Goal: Check status: Check status

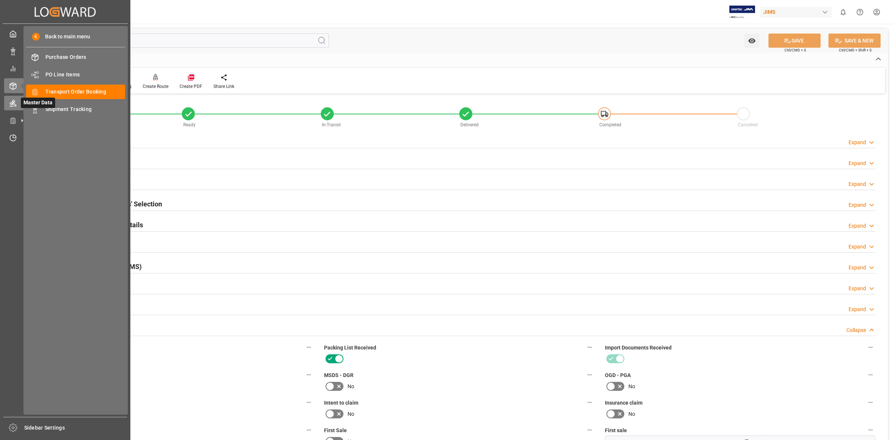
scroll to position [233, 0]
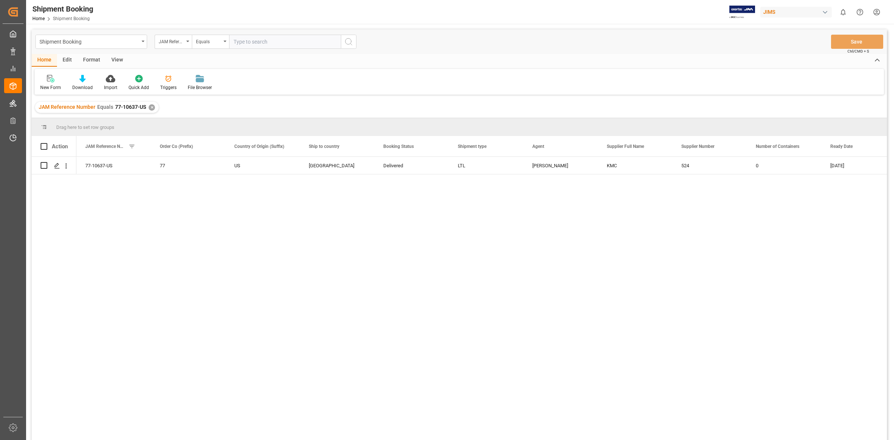
click at [235, 43] on input "text" at bounding box center [285, 42] width 112 height 14
type input "77-10765-jp"
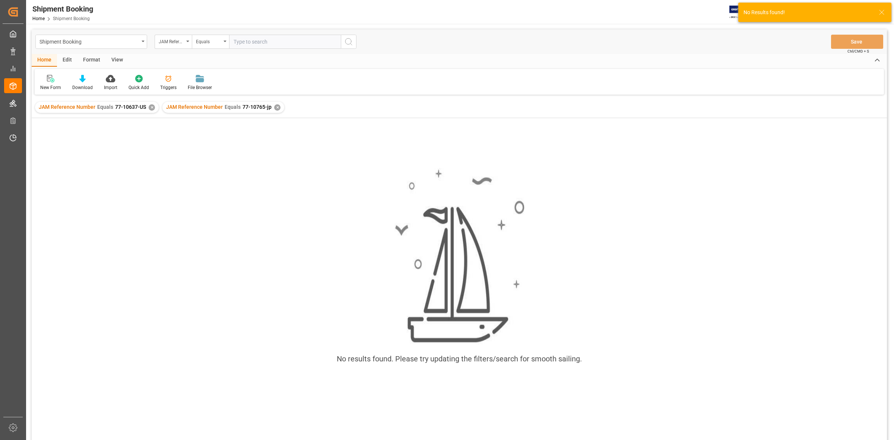
click at [151, 108] on div "✕" at bounding box center [152, 107] width 6 height 6
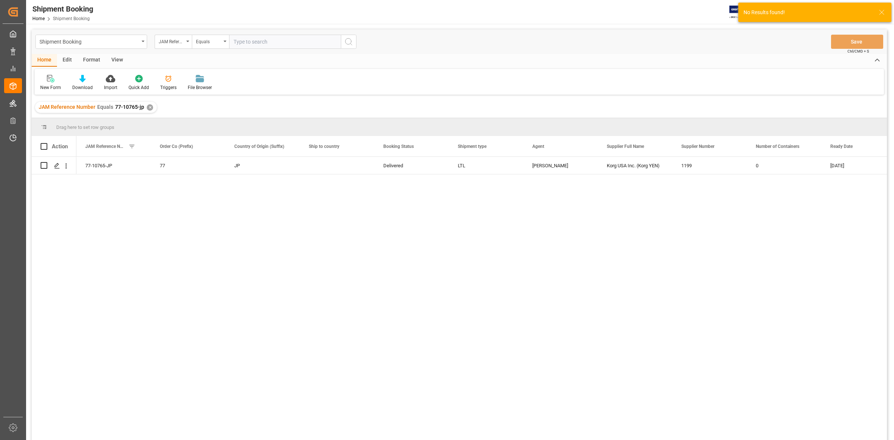
click at [148, 205] on div "77-10765-JP 77 JP Delivered LTL [PERSON_NAME] USA Inc. (Korg YEN) 1199 0 [DATE]" at bounding box center [481, 301] width 810 height 288
click at [56, 189] on div "77-10765-JP 77 JP Delivered LTL [PERSON_NAME] USA Inc. (Korg YEN) 1199 0 [DATE]" at bounding box center [459, 300] width 855 height 286
click at [53, 165] on div "Press SPACE to select this row." at bounding box center [56, 166] width 11 height 14
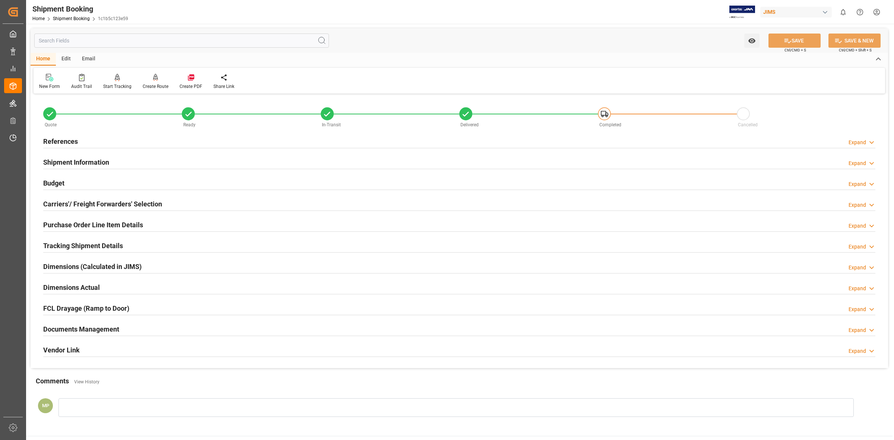
drag, startPoint x: 852, startPoint y: 338, endPoint x: 829, endPoint y: 354, distance: 28.0
click at [852, 336] on div "Documents Management Expand" at bounding box center [459, 329] width 842 height 21
drag, startPoint x: 868, startPoint y: 340, endPoint x: 868, endPoint y: 334, distance: 6.0
click at [868, 334] on div "Documents Management Expand" at bounding box center [459, 329] width 842 height 21
click at [857, 330] on div "Expand" at bounding box center [857, 330] width 18 height 8
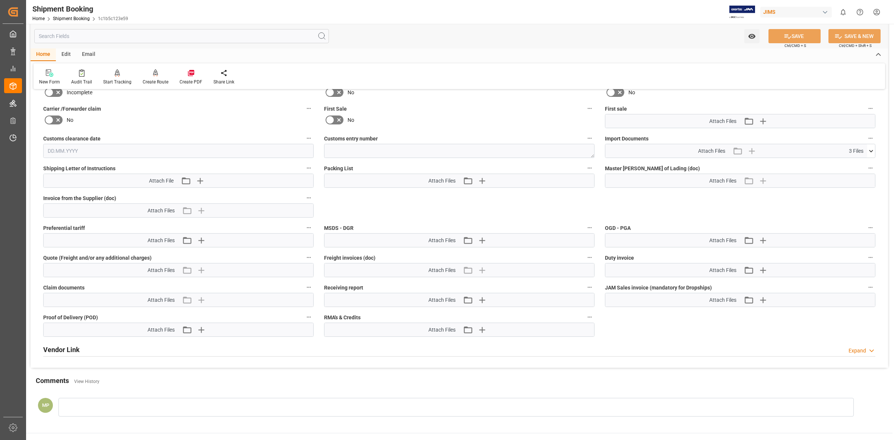
scroll to position [279, 0]
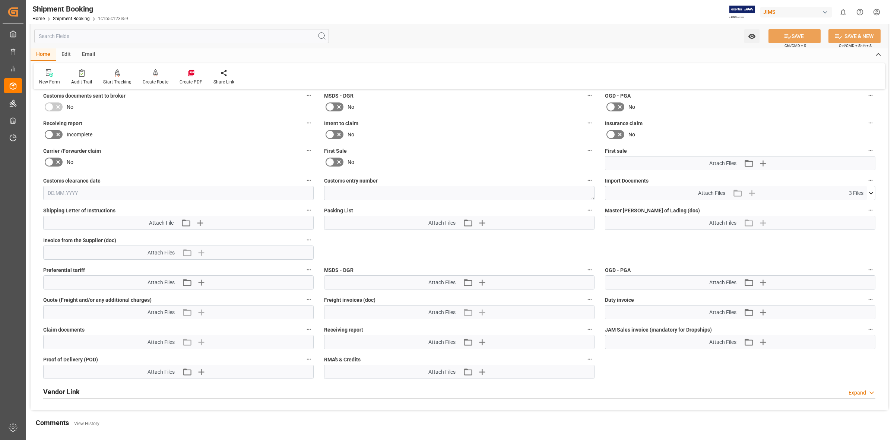
drag, startPoint x: 868, startPoint y: 192, endPoint x: 838, endPoint y: 202, distance: 31.3
click at [868, 191] on icon at bounding box center [871, 193] width 8 height 8
click at [852, 209] on icon at bounding box center [851, 207] width 6 height 6
click at [753, 16] on img at bounding box center [742, 12] width 26 height 13
click at [851, 203] on icon at bounding box center [851, 207] width 8 height 8
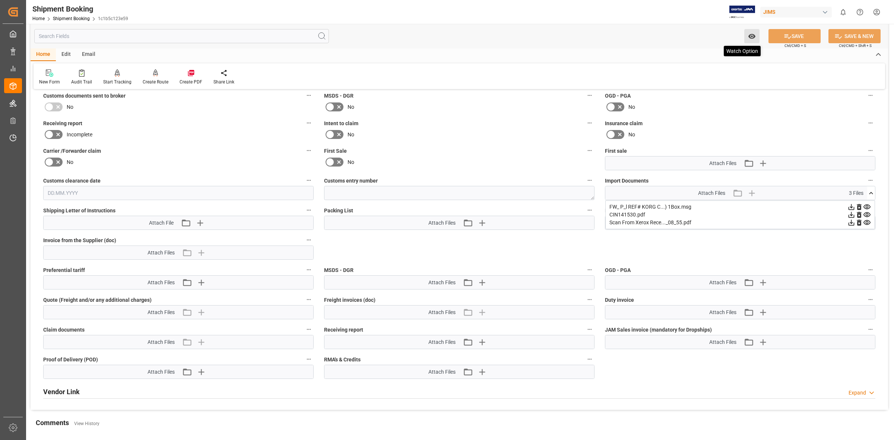
click at [751, 30] on button "Watch Option" at bounding box center [751, 36] width 15 height 14
click at [849, 207] on icon at bounding box center [851, 207] width 8 height 8
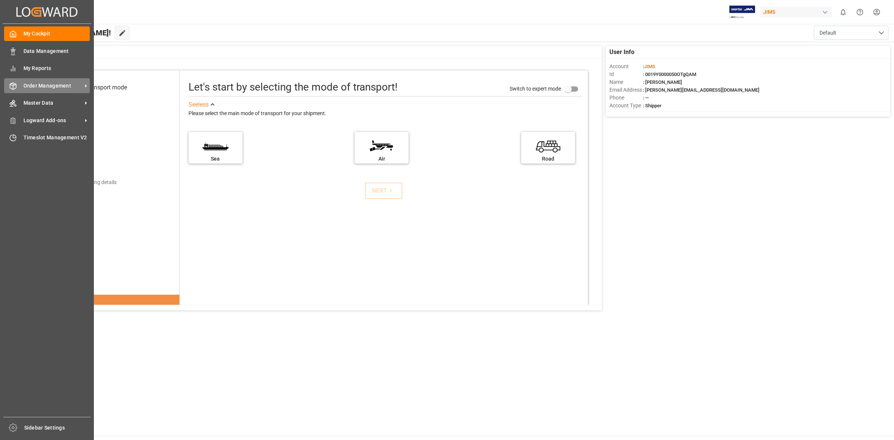
click at [30, 82] on span "Order Management" at bounding box center [52, 86] width 59 height 8
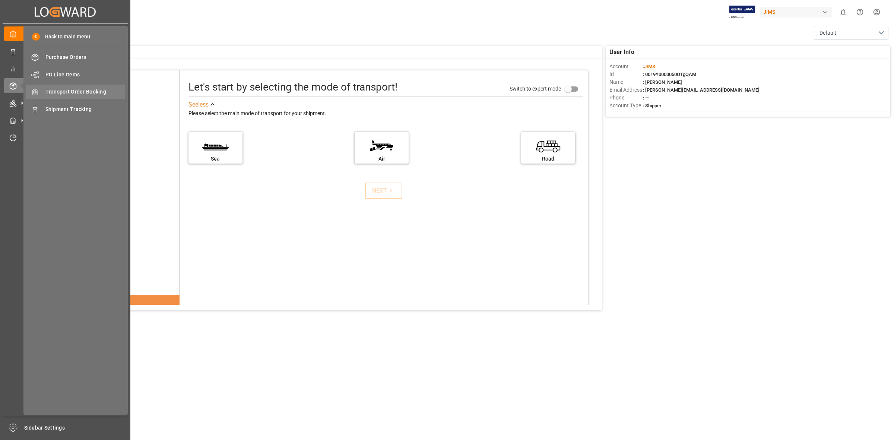
click at [88, 93] on span "Transport Order Booking" at bounding box center [85, 92] width 80 height 8
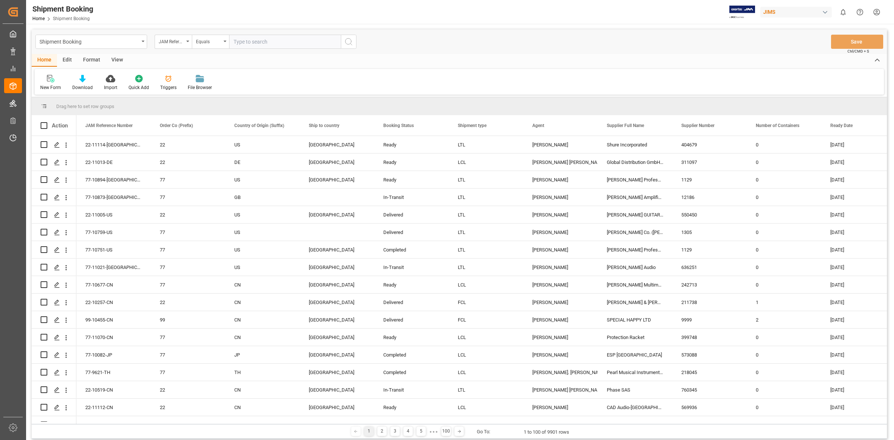
click at [258, 39] on input "text" at bounding box center [285, 42] width 112 height 14
type input "77-10765-jp"
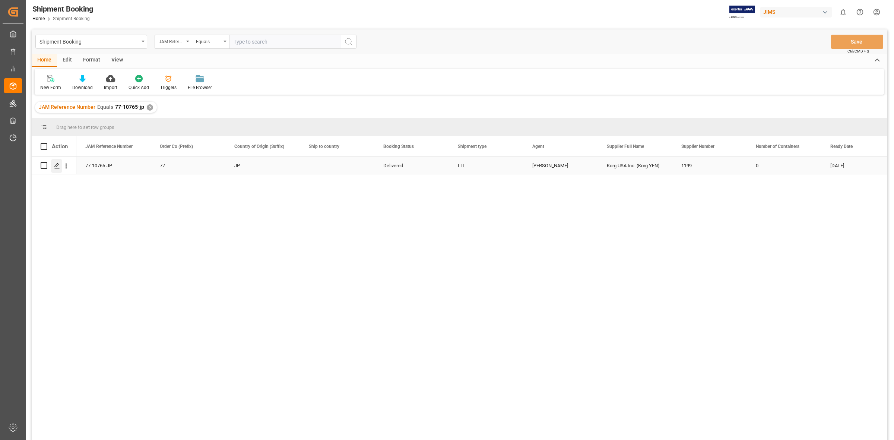
click at [60, 164] on div "Press SPACE to select this row." at bounding box center [56, 166] width 11 height 14
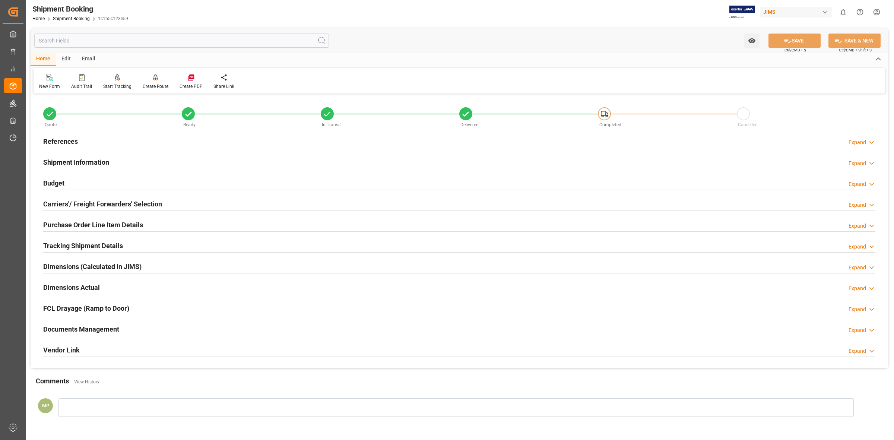
click at [858, 326] on div "Documents Management Expand" at bounding box center [459, 328] width 832 height 14
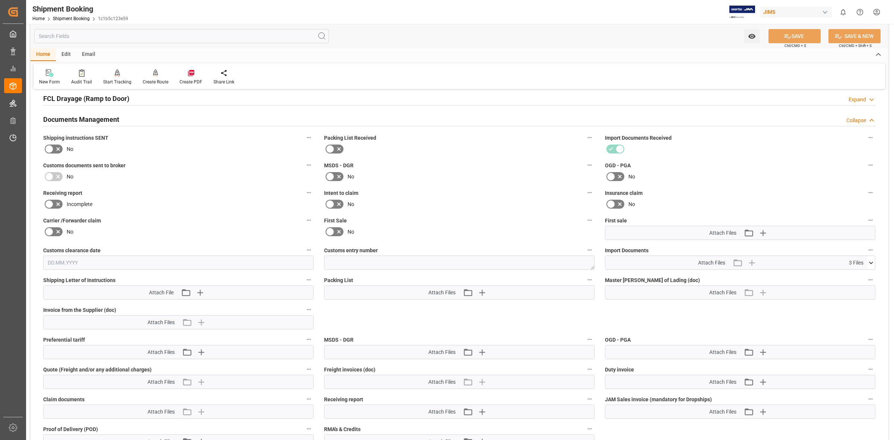
scroll to position [279, 0]
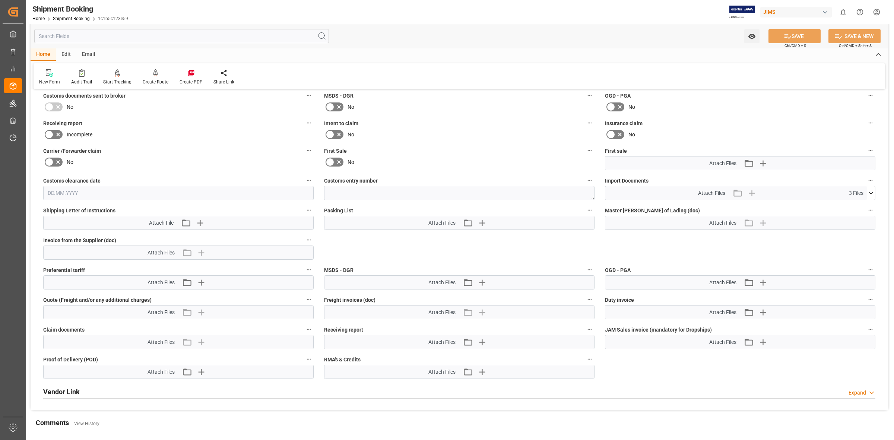
click at [871, 189] on icon at bounding box center [871, 193] width 8 height 8
click at [854, 222] on icon at bounding box center [851, 223] width 8 height 8
click at [850, 214] on icon at bounding box center [851, 215] width 6 height 6
